Goal: Complete application form

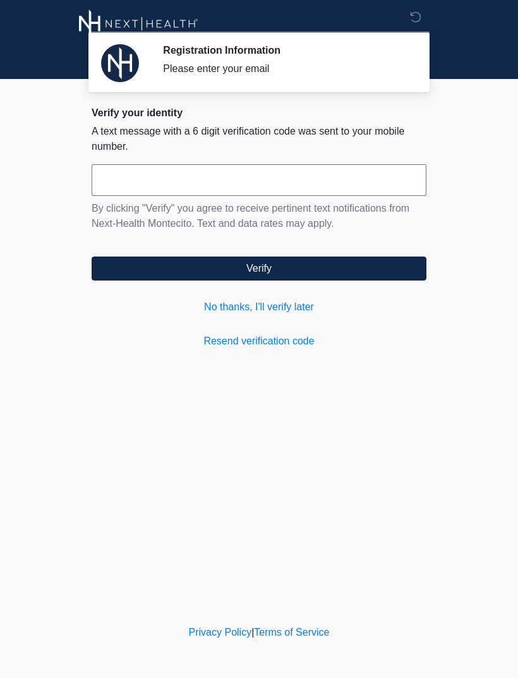
click at [279, 184] on input "text" at bounding box center [259, 180] width 335 height 32
type input "******"
click at [324, 268] on button "Verify" at bounding box center [259, 268] width 335 height 24
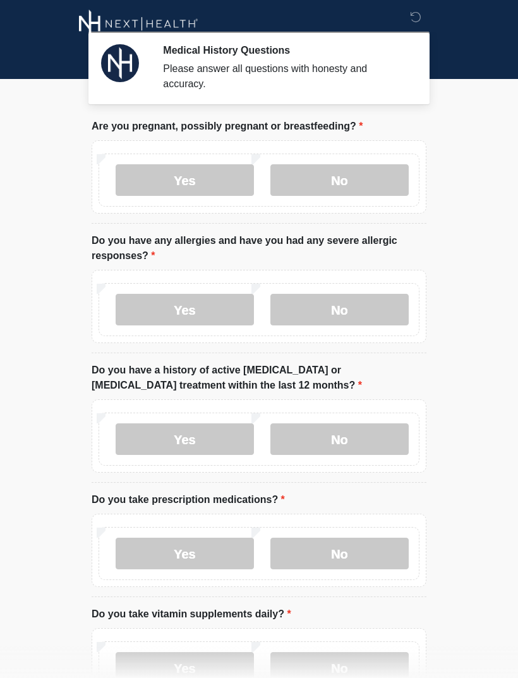
click at [379, 169] on label "No" at bounding box center [339, 180] width 138 height 32
click at [237, 294] on label "Yes" at bounding box center [185, 310] width 138 height 32
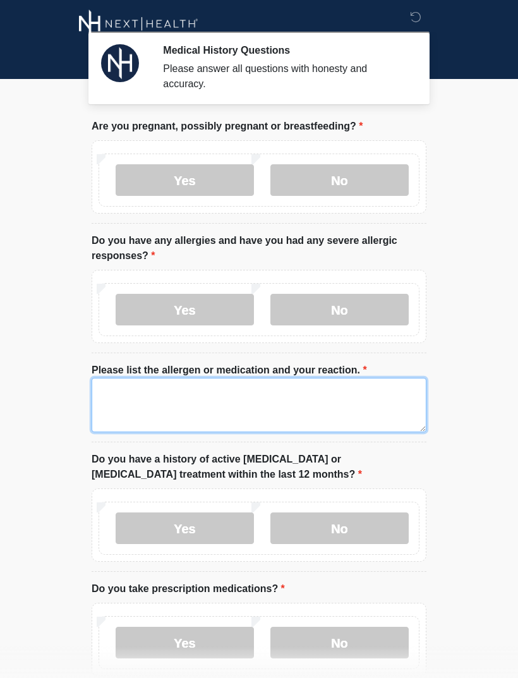
click at [344, 393] on textarea "Please list the allergen or medication and your reaction." at bounding box center [259, 405] width 335 height 54
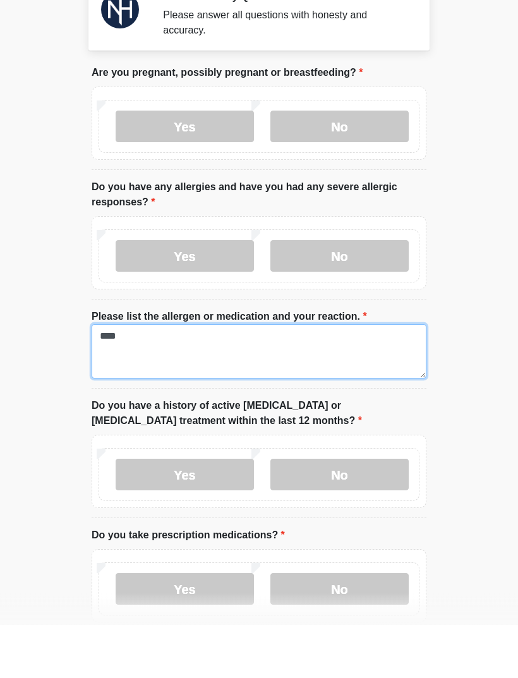
type textarea "****"
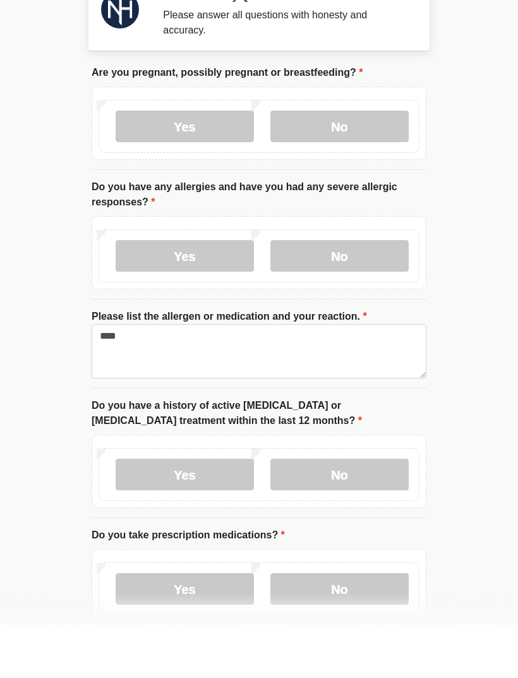
click at [219, 294] on label "Yes" at bounding box center [185, 310] width 138 height 32
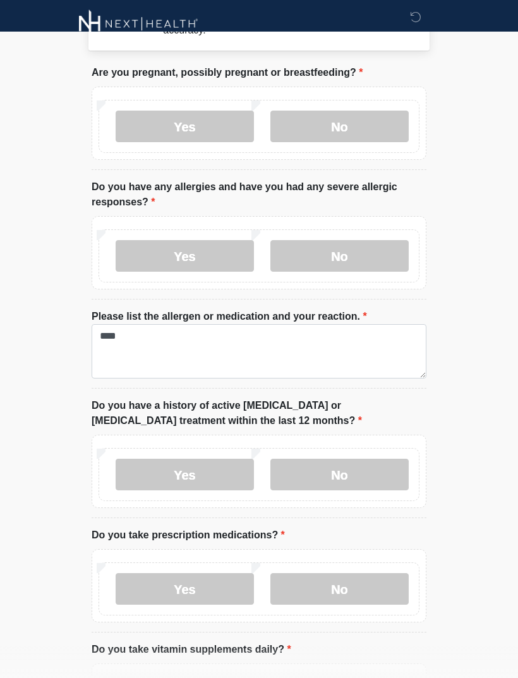
click at [368, 483] on label "No" at bounding box center [339, 475] width 138 height 32
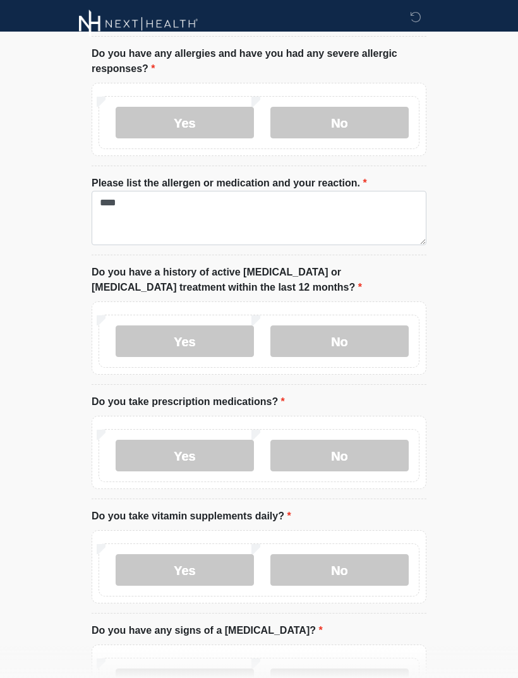
scroll to position [189, 0]
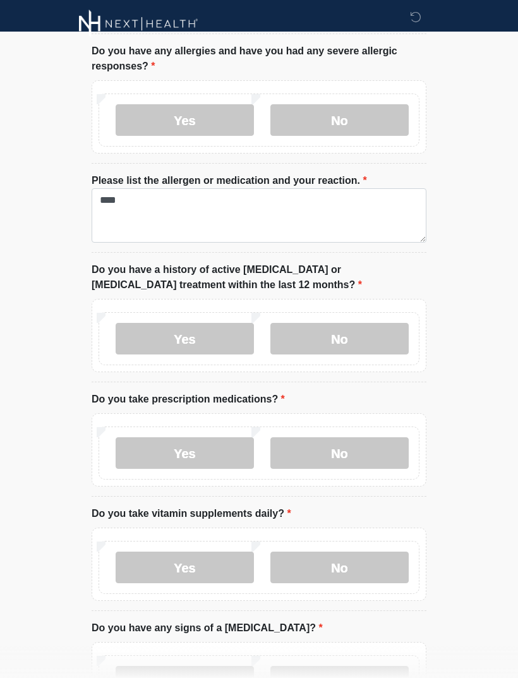
click at [226, 442] on label "Yes" at bounding box center [185, 453] width 138 height 32
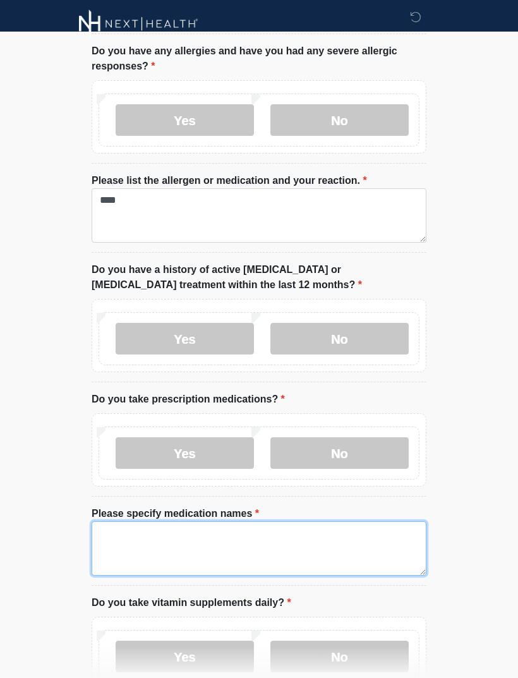
click at [320, 530] on textarea "Please specify medication names" at bounding box center [259, 548] width 335 height 54
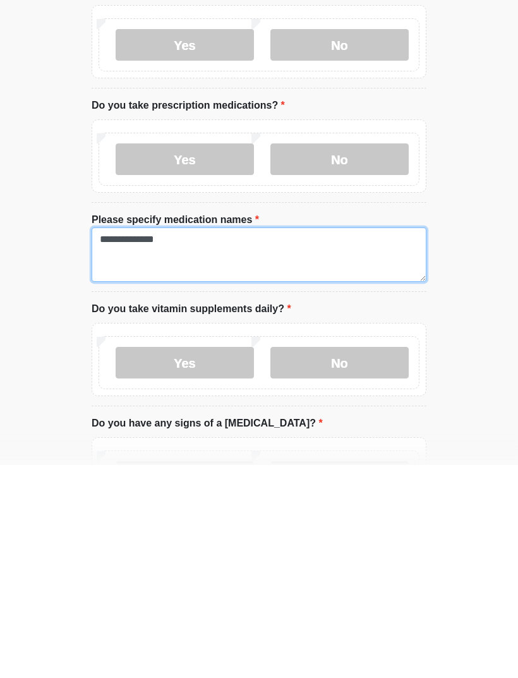
type textarea "**********"
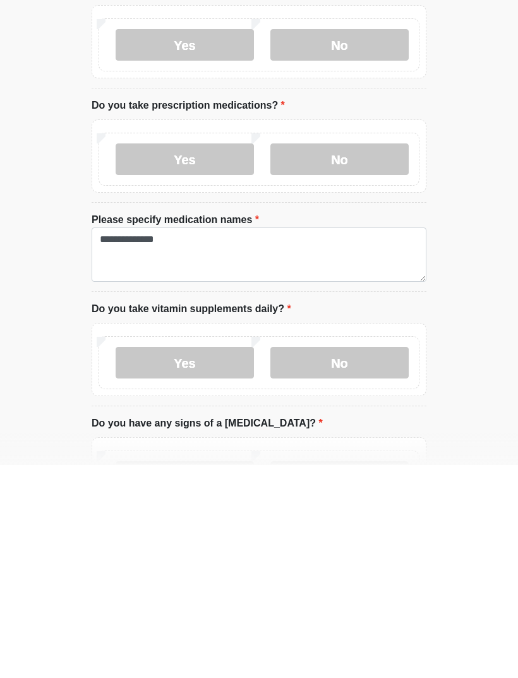
click at [230, 560] on label "Yes" at bounding box center [185, 576] width 138 height 32
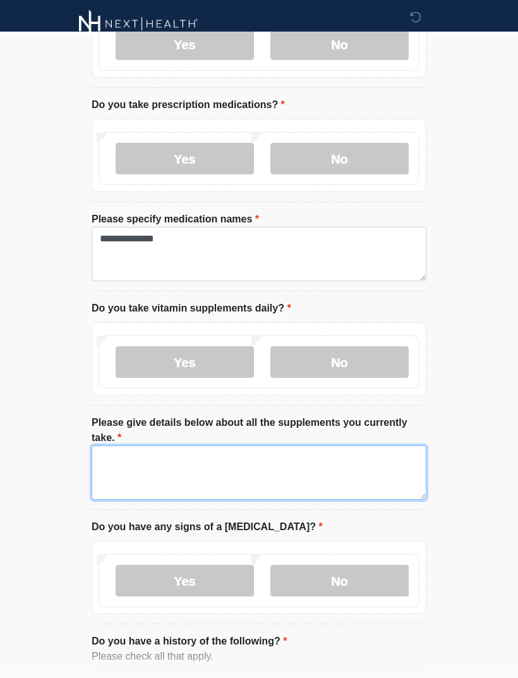
click at [270, 464] on textarea "Please give details below about all the supplements you currently take." at bounding box center [259, 472] width 335 height 54
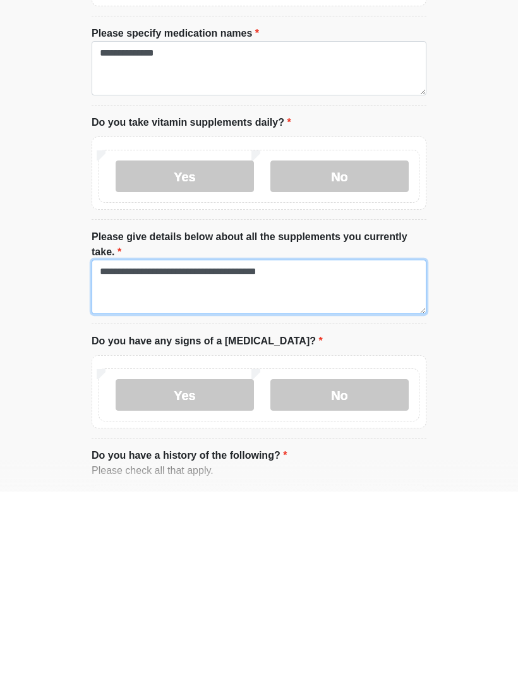
type textarea "**********"
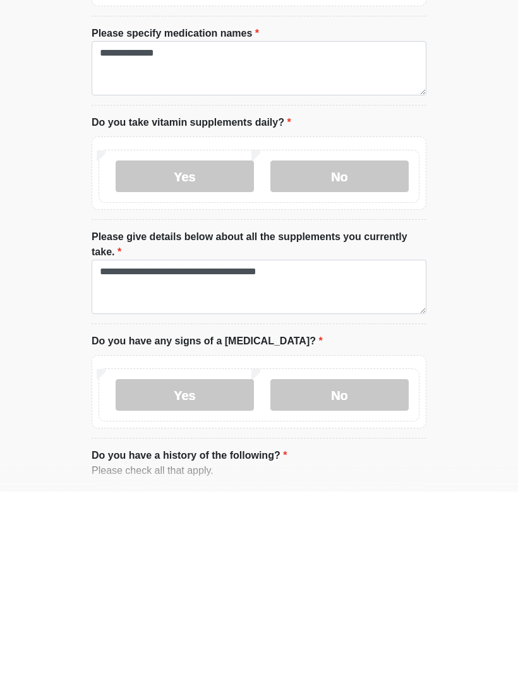
click at [340, 565] on label "No" at bounding box center [339, 581] width 138 height 32
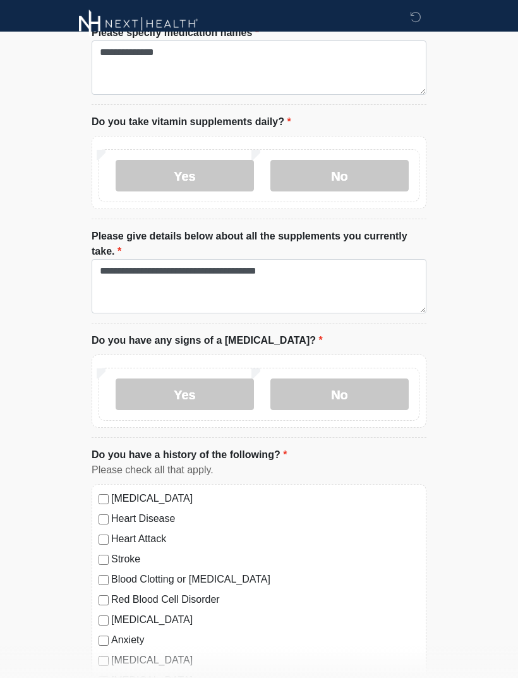
click at [373, 388] on label "No" at bounding box center [339, 394] width 138 height 32
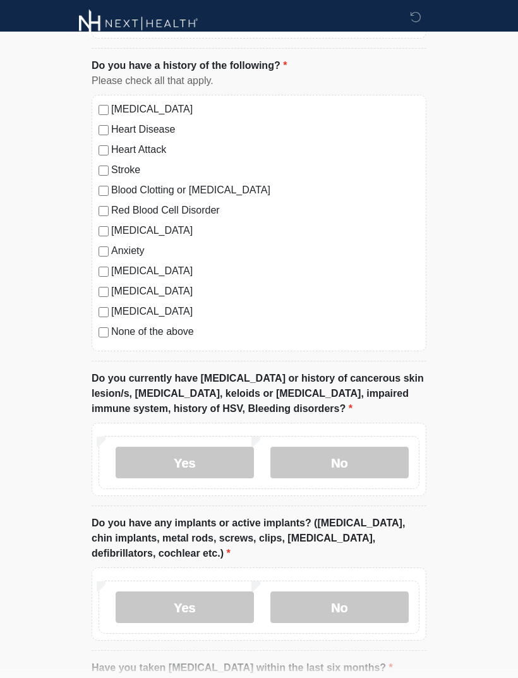
scroll to position [1060, 0]
click at [383, 461] on label "No" at bounding box center [339, 462] width 138 height 32
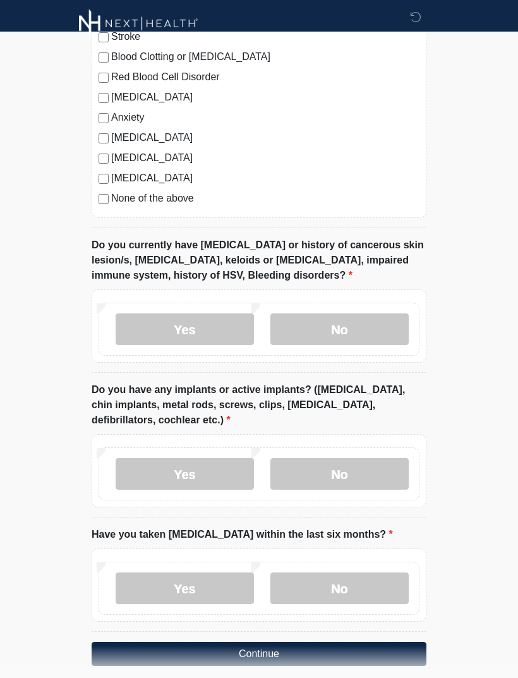
scroll to position [1204, 0]
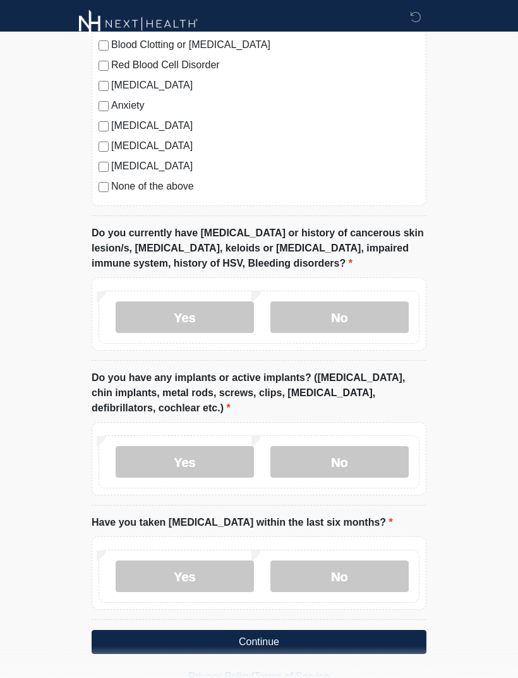
click at [369, 455] on label "No" at bounding box center [339, 462] width 138 height 32
click at [367, 567] on label "No" at bounding box center [339, 576] width 138 height 32
click at [312, 645] on button "Continue" at bounding box center [259, 642] width 335 height 24
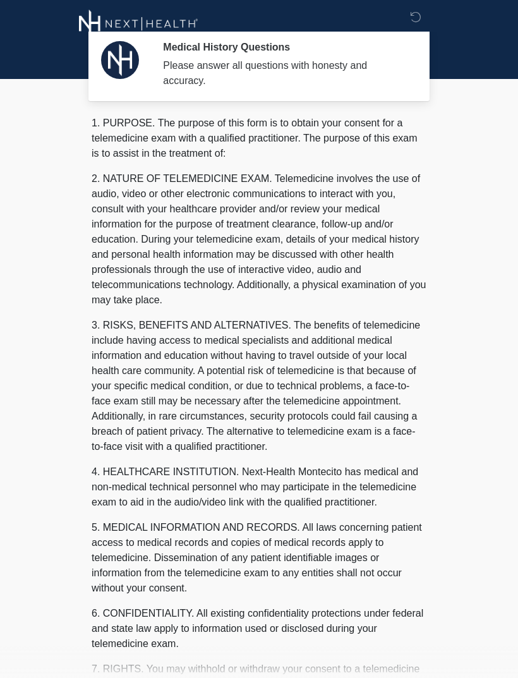
scroll to position [0, 0]
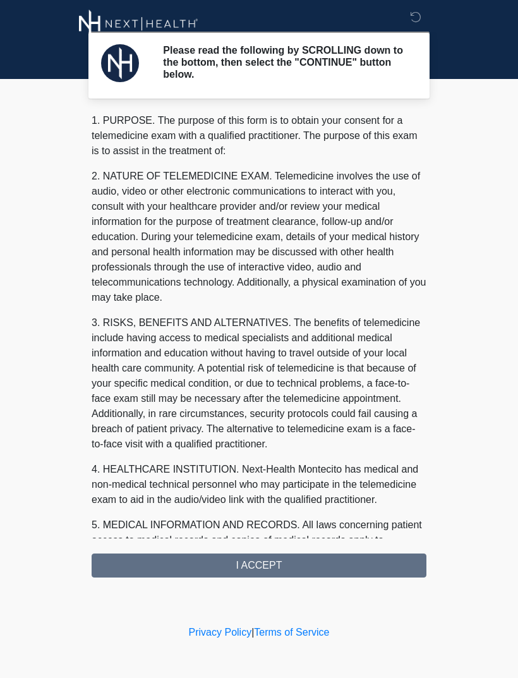
click at [333, 556] on div "1. PURPOSE. The purpose of this form is to obtain your consent for a telemedici…" at bounding box center [259, 345] width 335 height 464
click at [318, 564] on div "1. PURPOSE. The purpose of this form is to obtain your consent for a telemedici…" at bounding box center [259, 345] width 335 height 464
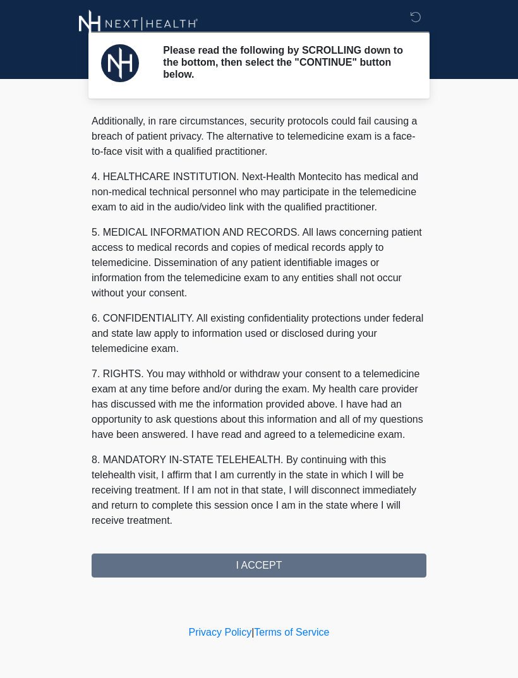
scroll to position [308, 0]
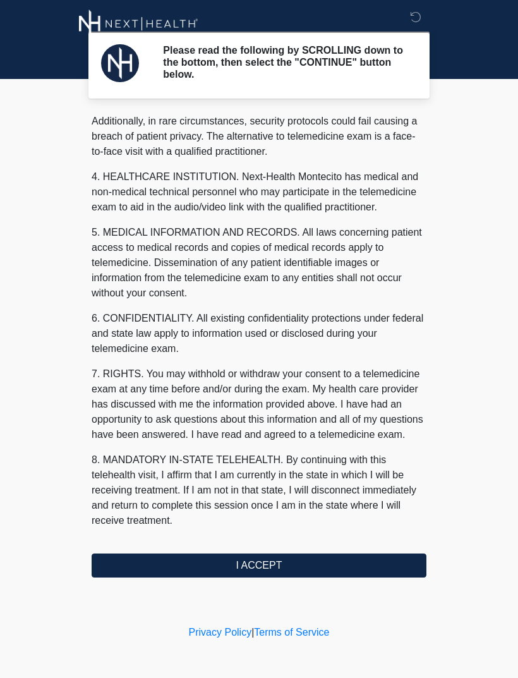
click at [279, 564] on button "I ACCEPT" at bounding box center [259, 565] width 335 height 24
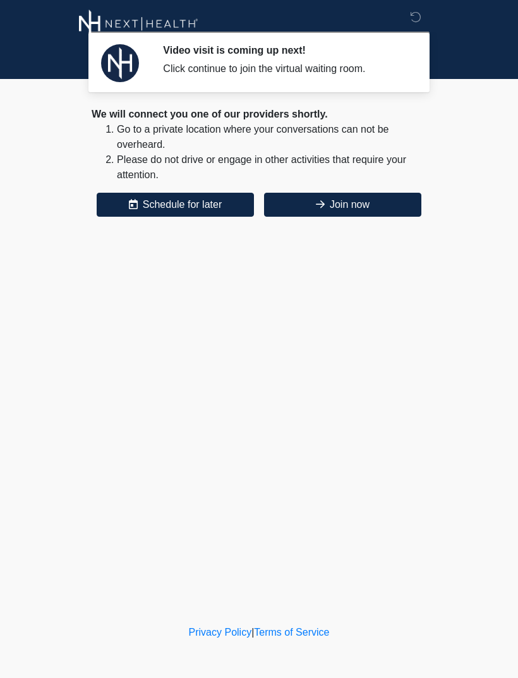
click at [356, 204] on button "Join now" at bounding box center [342, 205] width 157 height 24
